Goal: Task Accomplishment & Management: Manage account settings

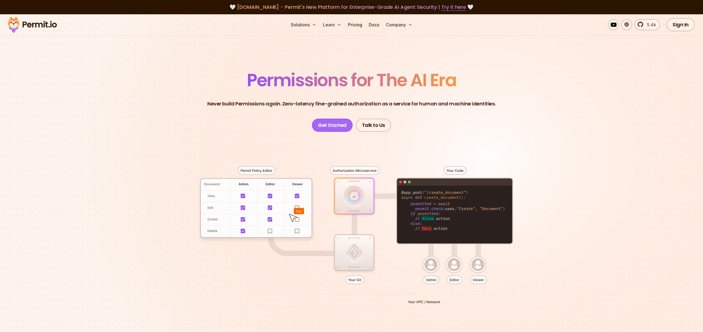
click at [335, 124] on link "Get Started" at bounding box center [332, 125] width 41 height 13
